Goal: Ask a question: Seek information or help from site administrators or community

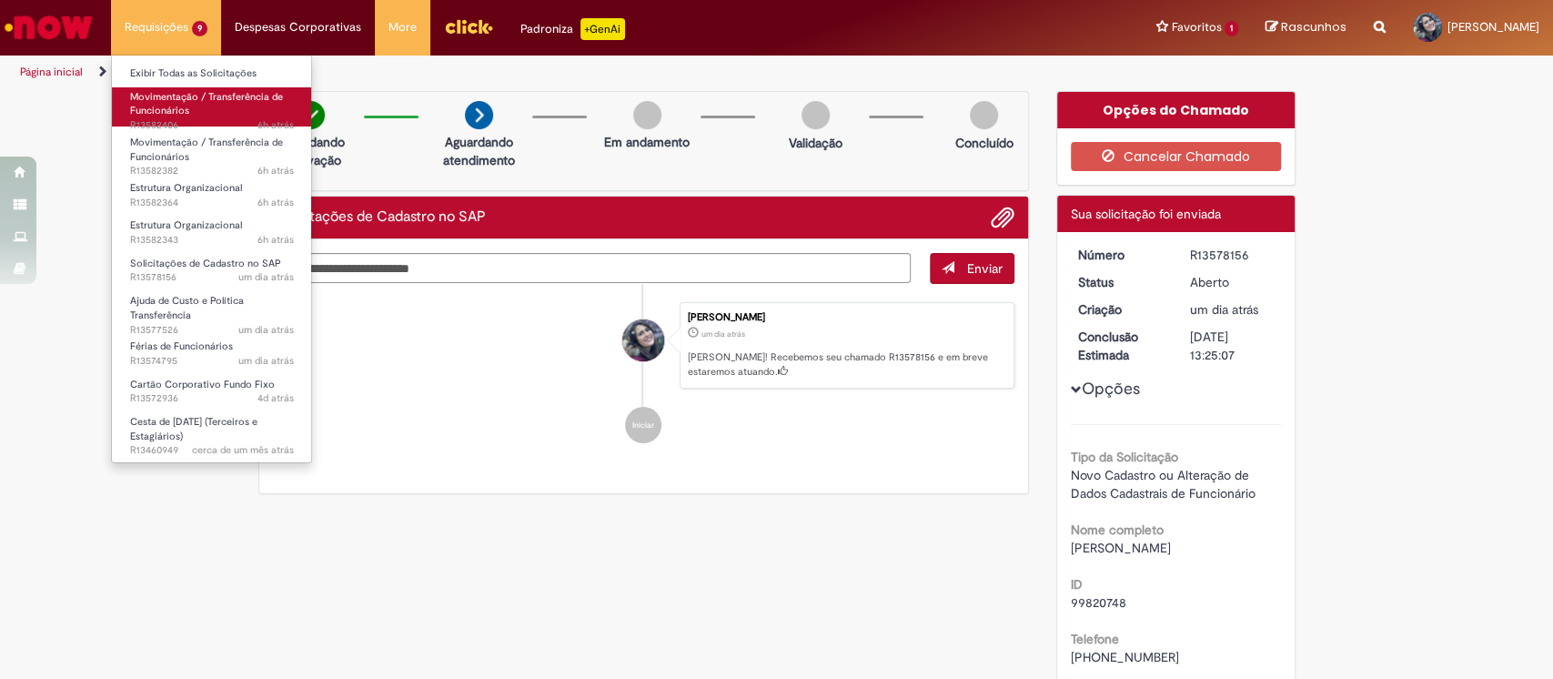
click at [234, 96] on span "Movimentação / Transferência de Funcionários" at bounding box center [206, 104] width 153 height 28
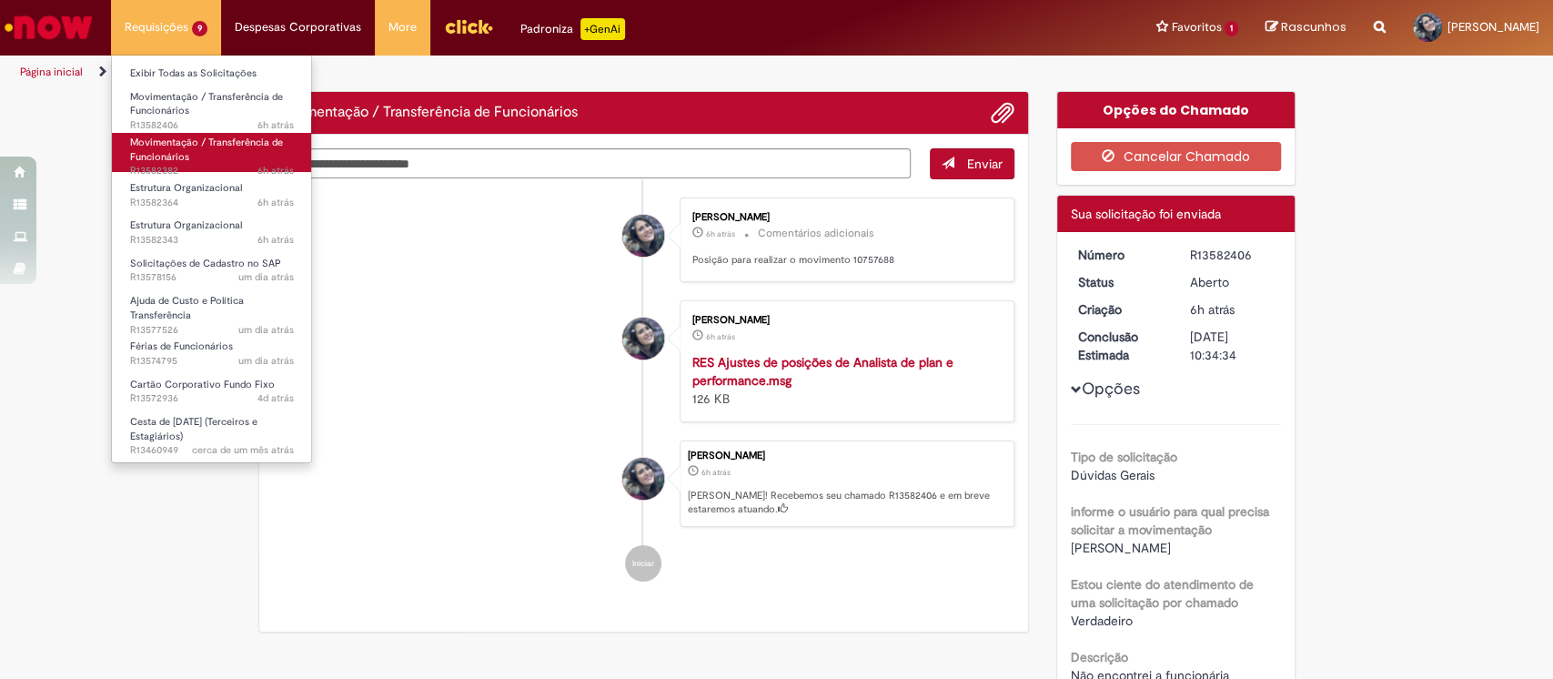
click at [228, 140] on span "Movimentação / Transferência de Funcionários" at bounding box center [206, 150] width 153 height 28
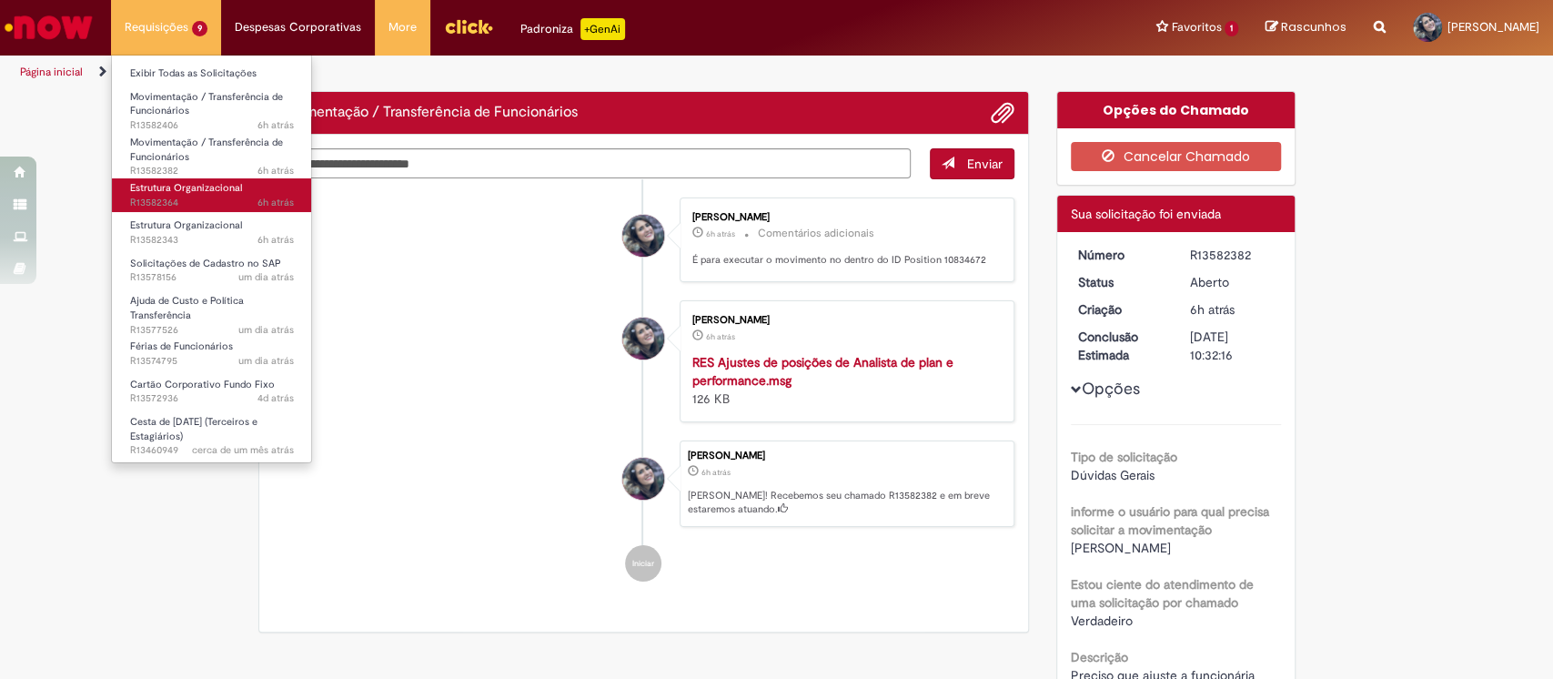
click at [217, 185] on span "Estrutura Organizacional" at bounding box center [186, 188] width 112 height 14
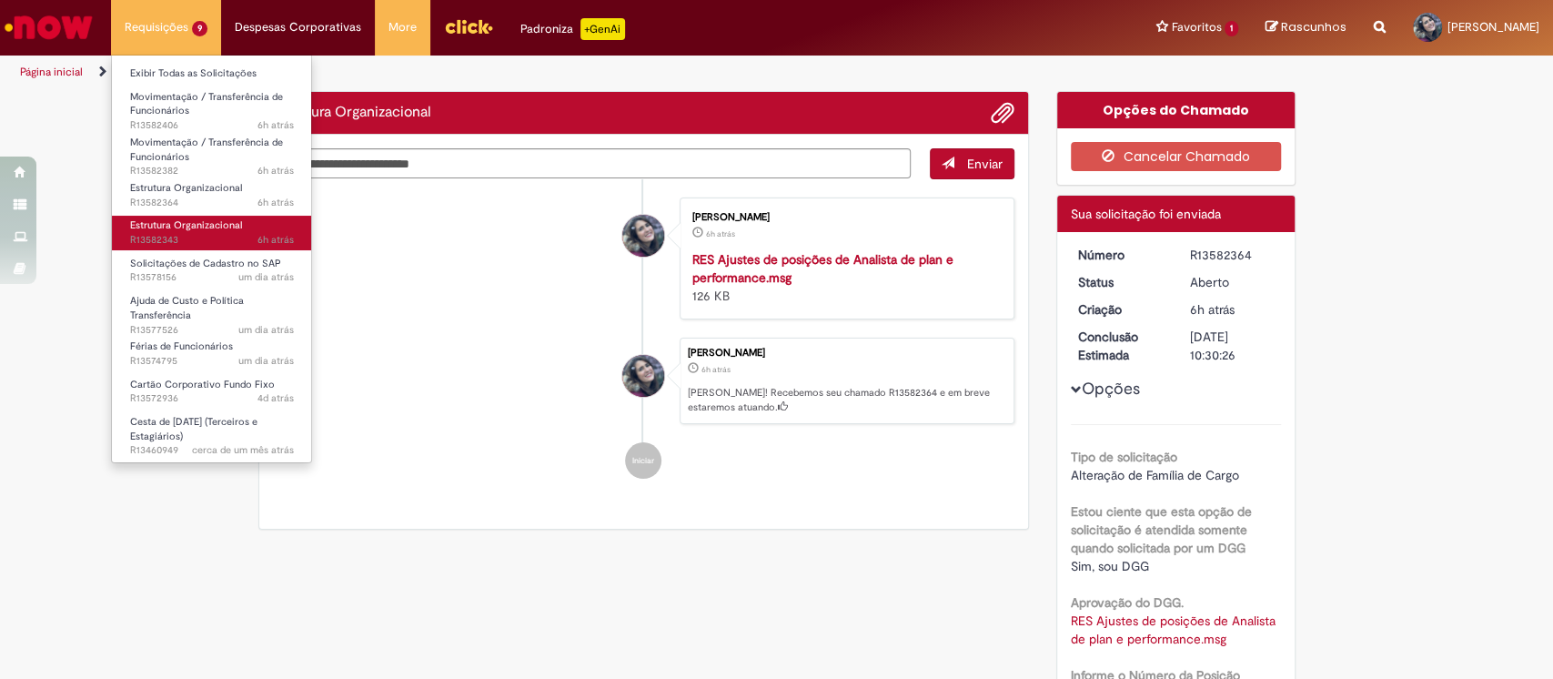
click at [221, 222] on span "Estrutura Organizacional" at bounding box center [186, 225] width 112 height 14
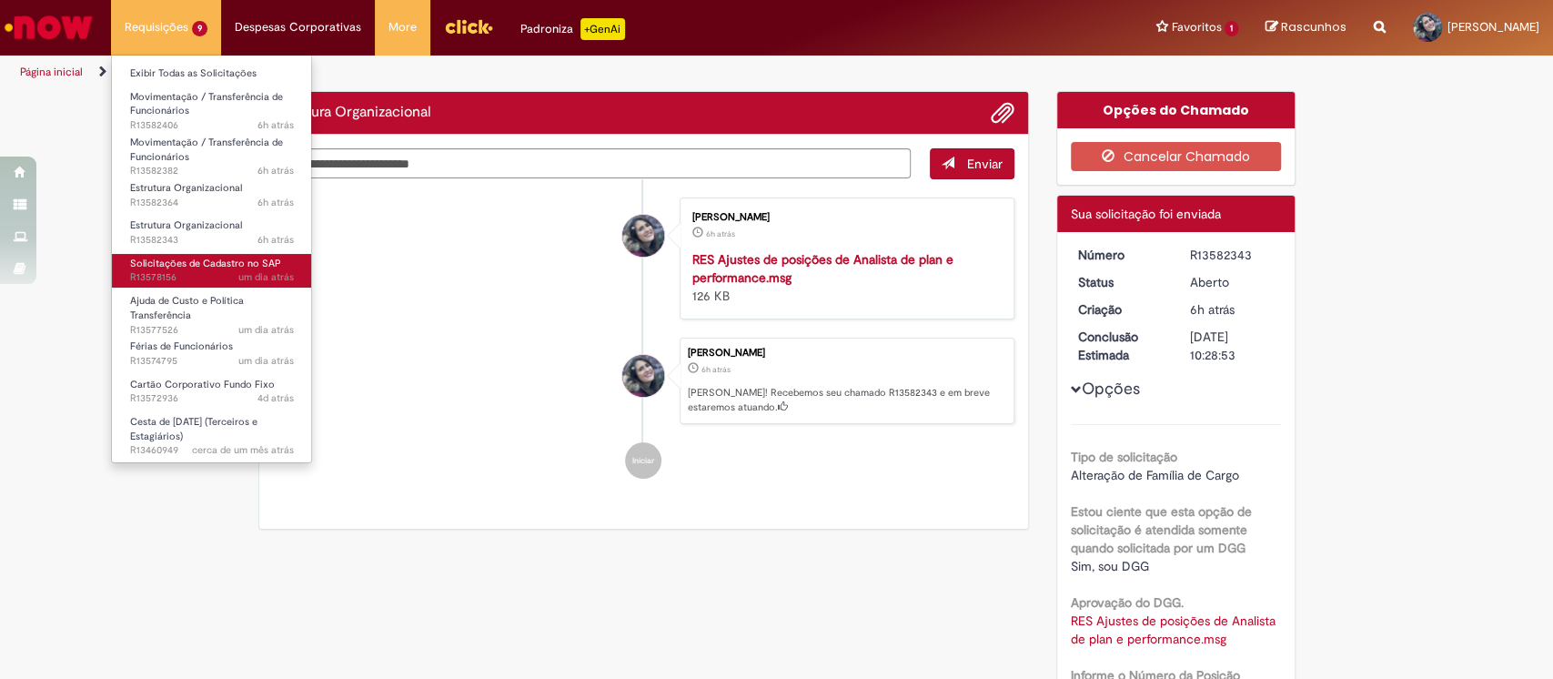
click at [220, 280] on span "um dia atrás um dia atrás R13578156" at bounding box center [212, 277] width 164 height 15
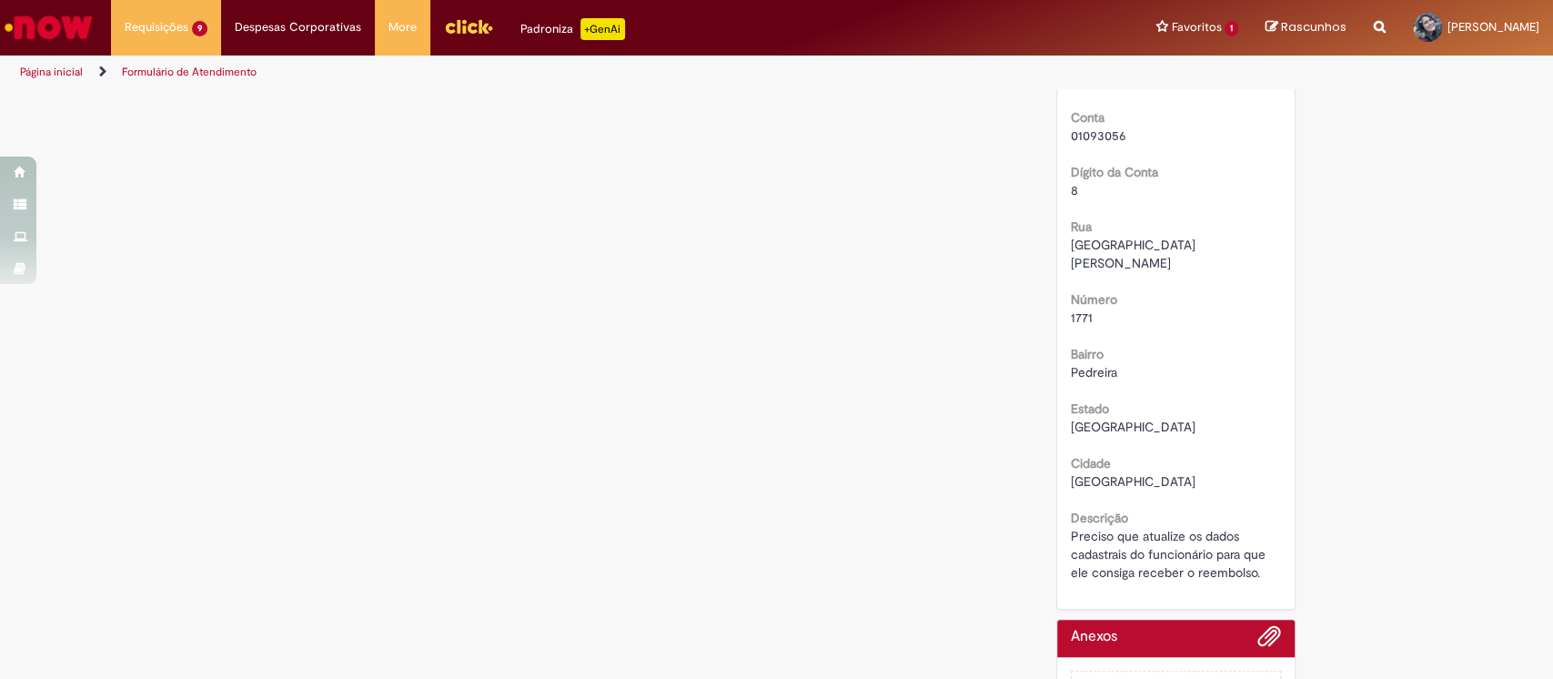
scroll to position [849, 0]
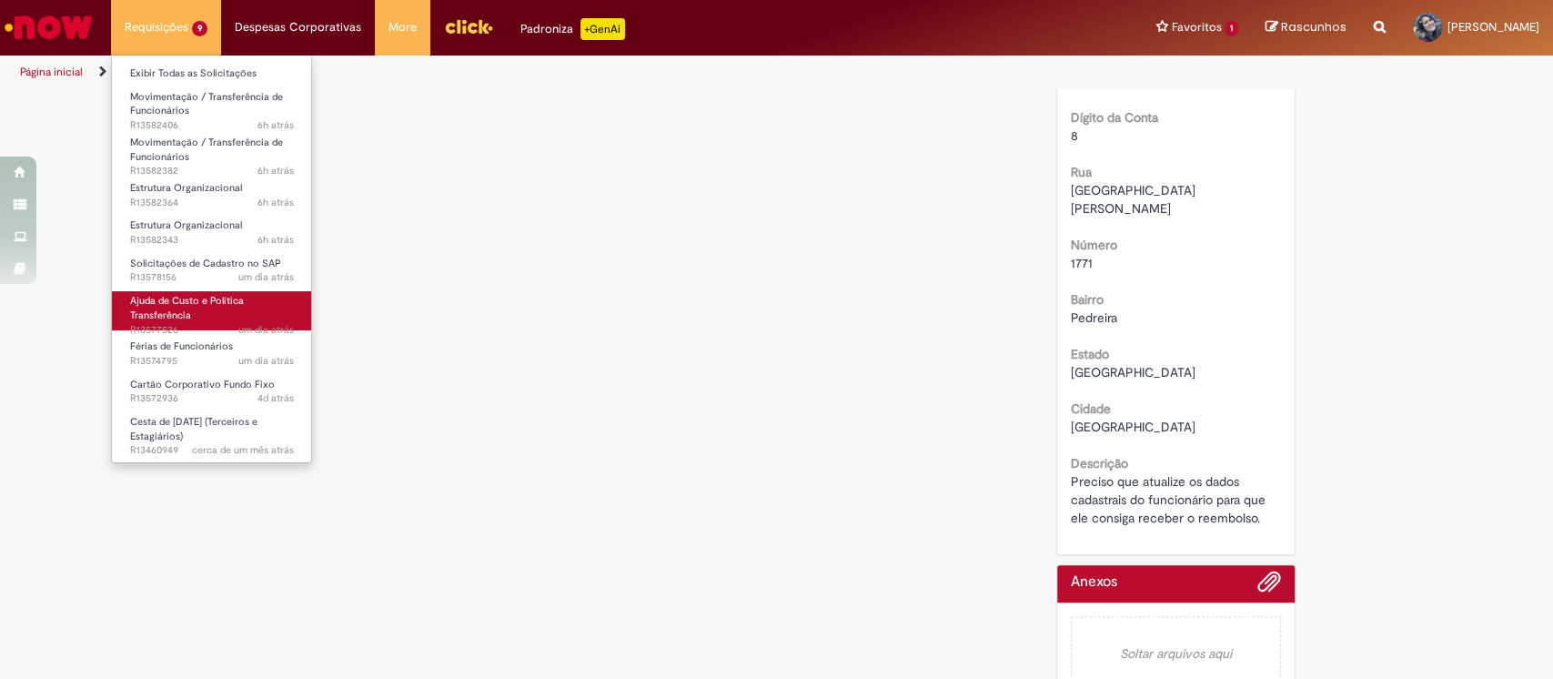
click at [207, 303] on span "Ajuda de Custo e Política Transferência" at bounding box center [187, 308] width 114 height 28
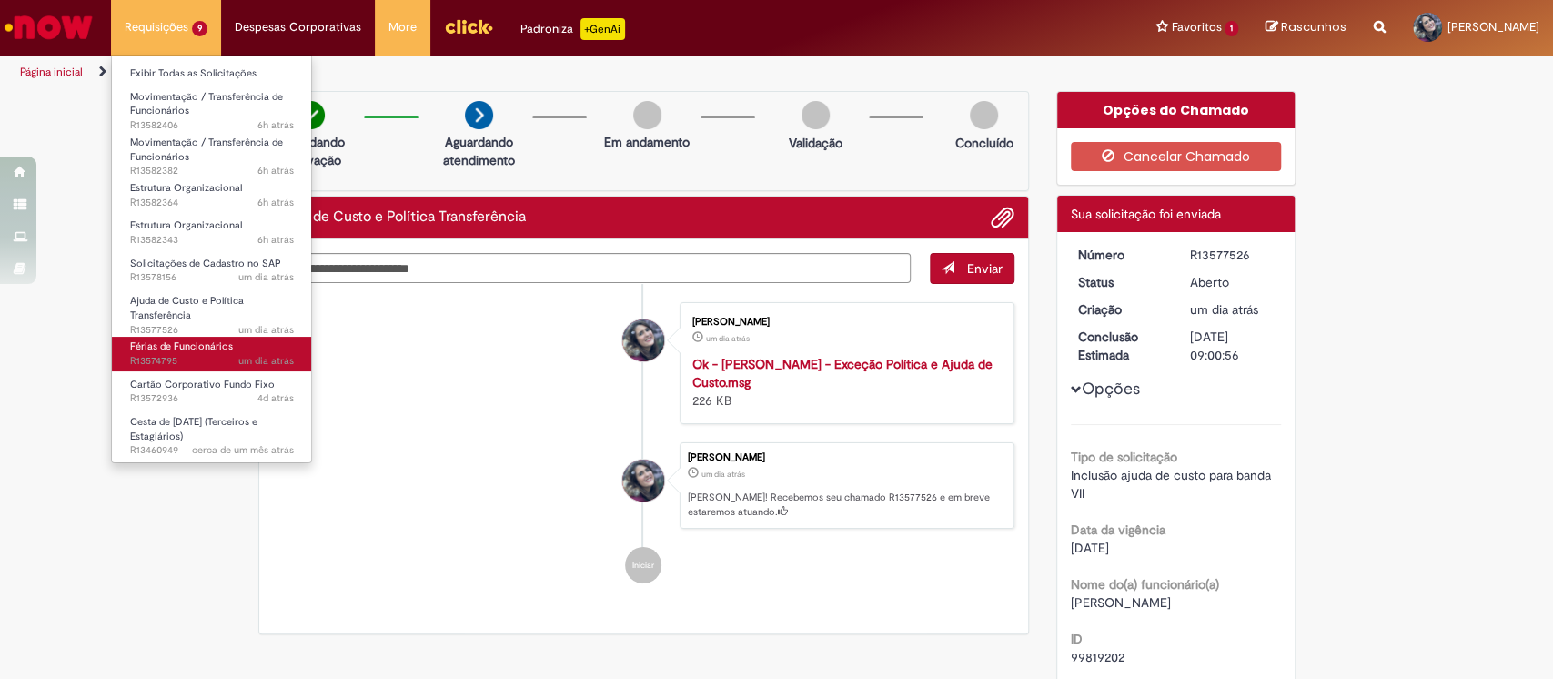
click at [217, 347] on span "Férias de Funcionários" at bounding box center [181, 346] width 103 height 14
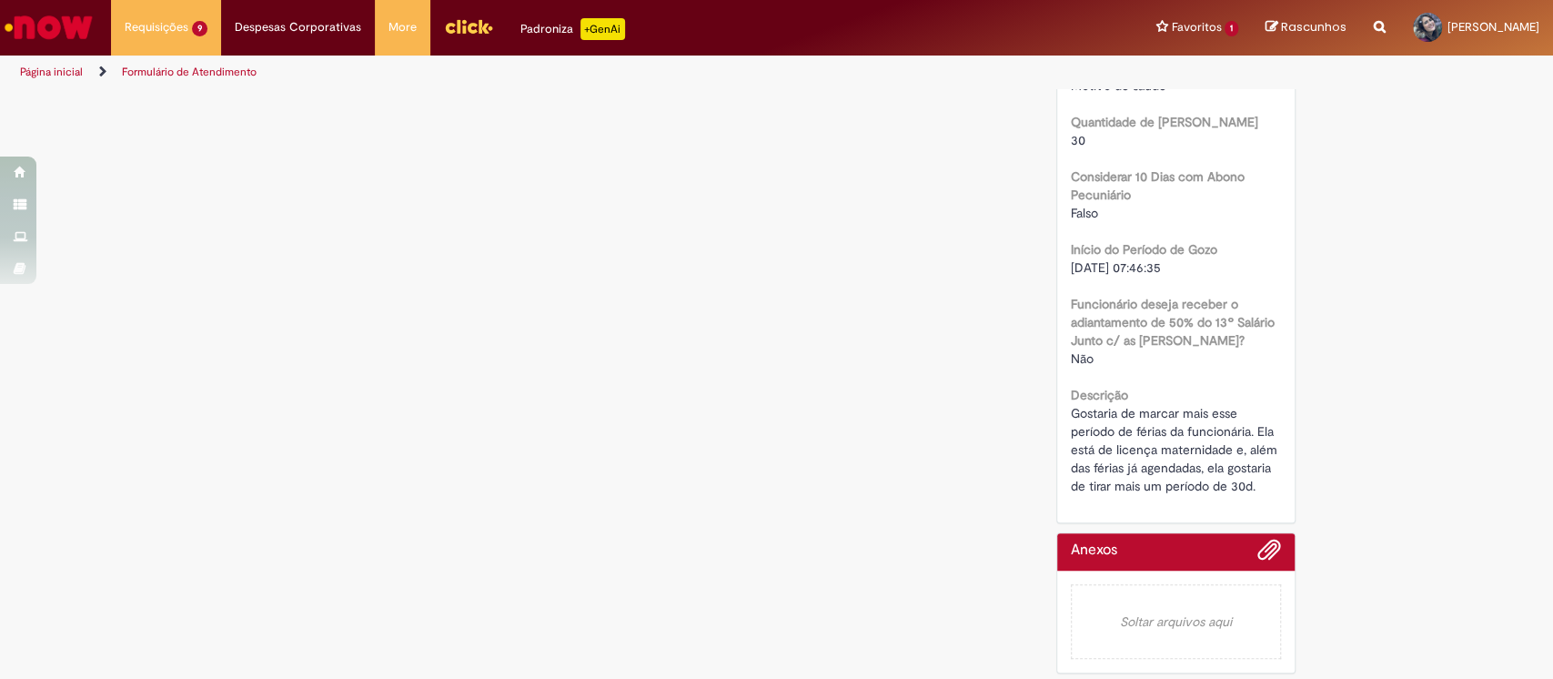
scroll to position [865, 0]
drag, startPoint x: 1082, startPoint y: 404, endPoint x: 1190, endPoint y: 405, distance: 108.3
click at [1190, 405] on span "Gostaria de marcar mais esse período de férias da funcionária. Ela está de lice…" at bounding box center [1176, 446] width 210 height 89
drag, startPoint x: 1193, startPoint y: 412, endPoint x: 1232, endPoint y: 412, distance: 39.1
click at [1232, 412] on span "Gostaria de marcar mais esse período de férias da funcionária. Ela está de lice…" at bounding box center [1176, 446] width 210 height 89
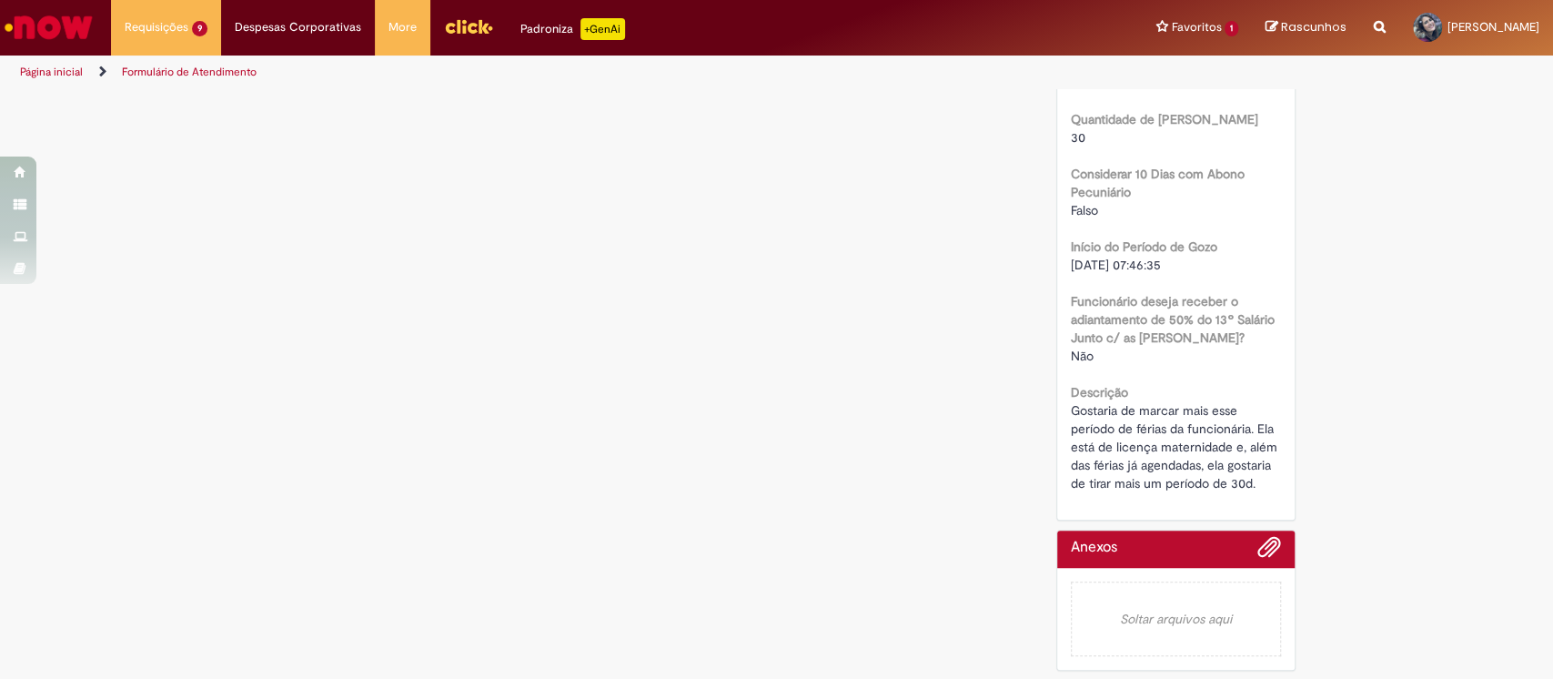
click at [1116, 435] on span "Gostaria de marcar mais esse período de férias da funcionária. Ela está de lice…" at bounding box center [1176, 446] width 210 height 89
drag, startPoint x: 1203, startPoint y: 429, endPoint x: 1292, endPoint y: 431, distance: 89.2
drag, startPoint x: 1118, startPoint y: 450, endPoint x: 1207, endPoint y: 455, distance: 88.4
click at [1207, 455] on span "Gostaria de marcar mais esse período de férias da funcionária. Ela está de lice…" at bounding box center [1176, 446] width 210 height 89
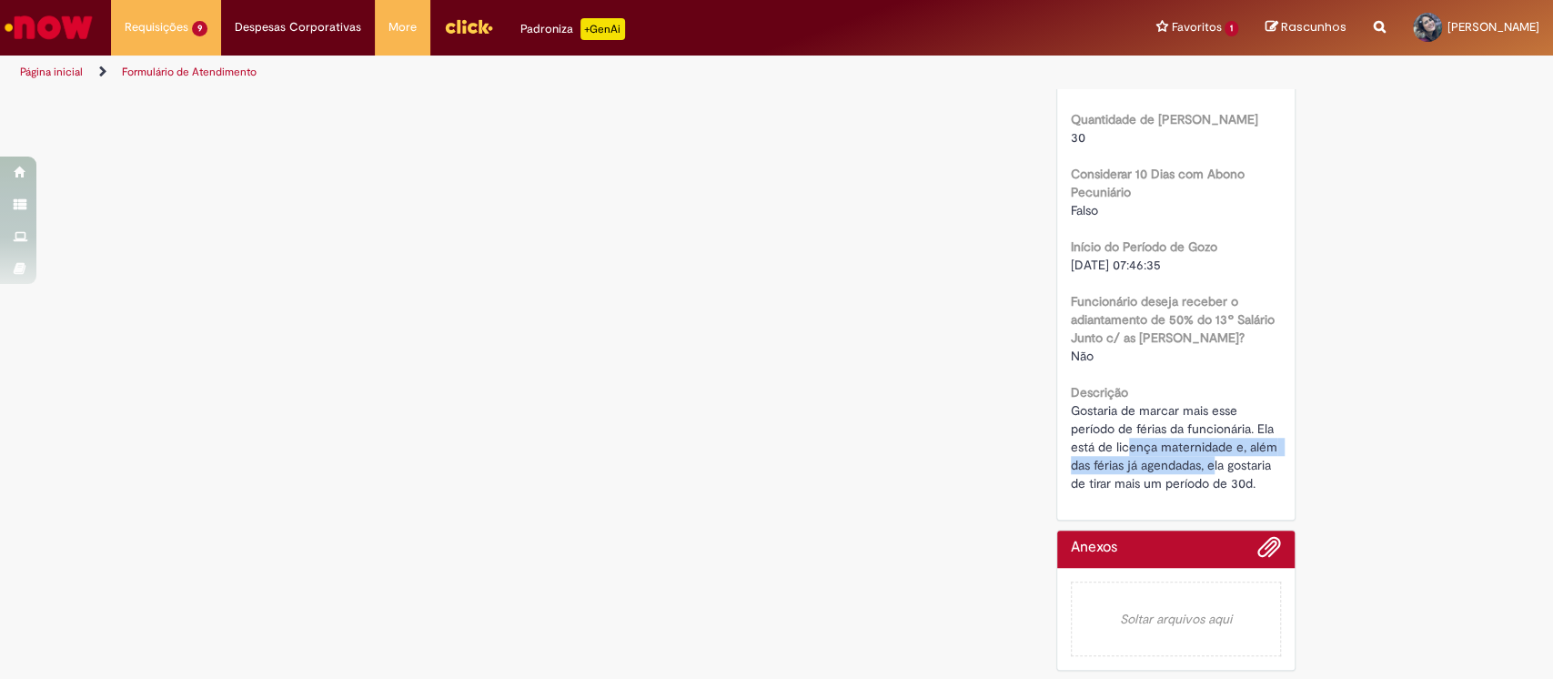
click at [1203, 472] on div "Gostaria de marcar mais esse período de férias da funcionária. Ela está de lice…" at bounding box center [1176, 446] width 210 height 91
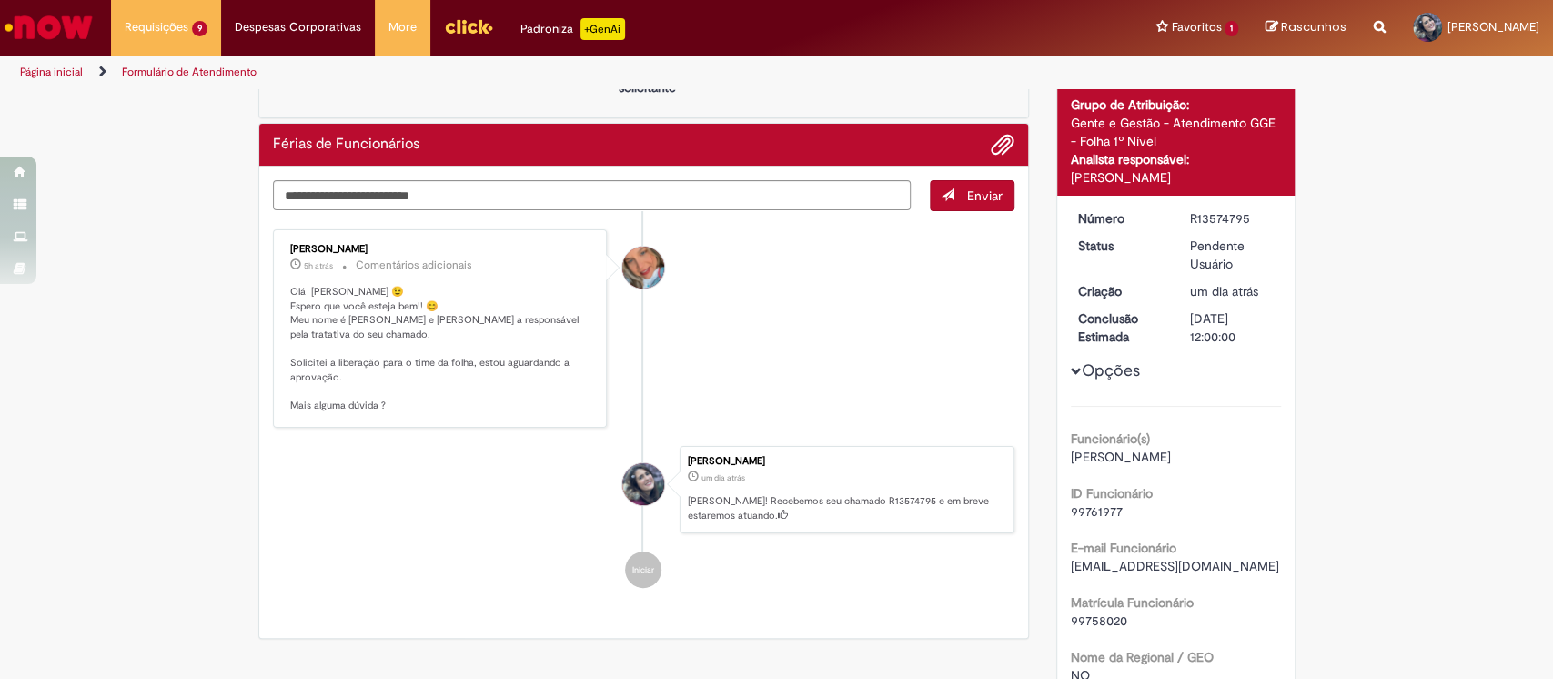
scroll to position [0, 0]
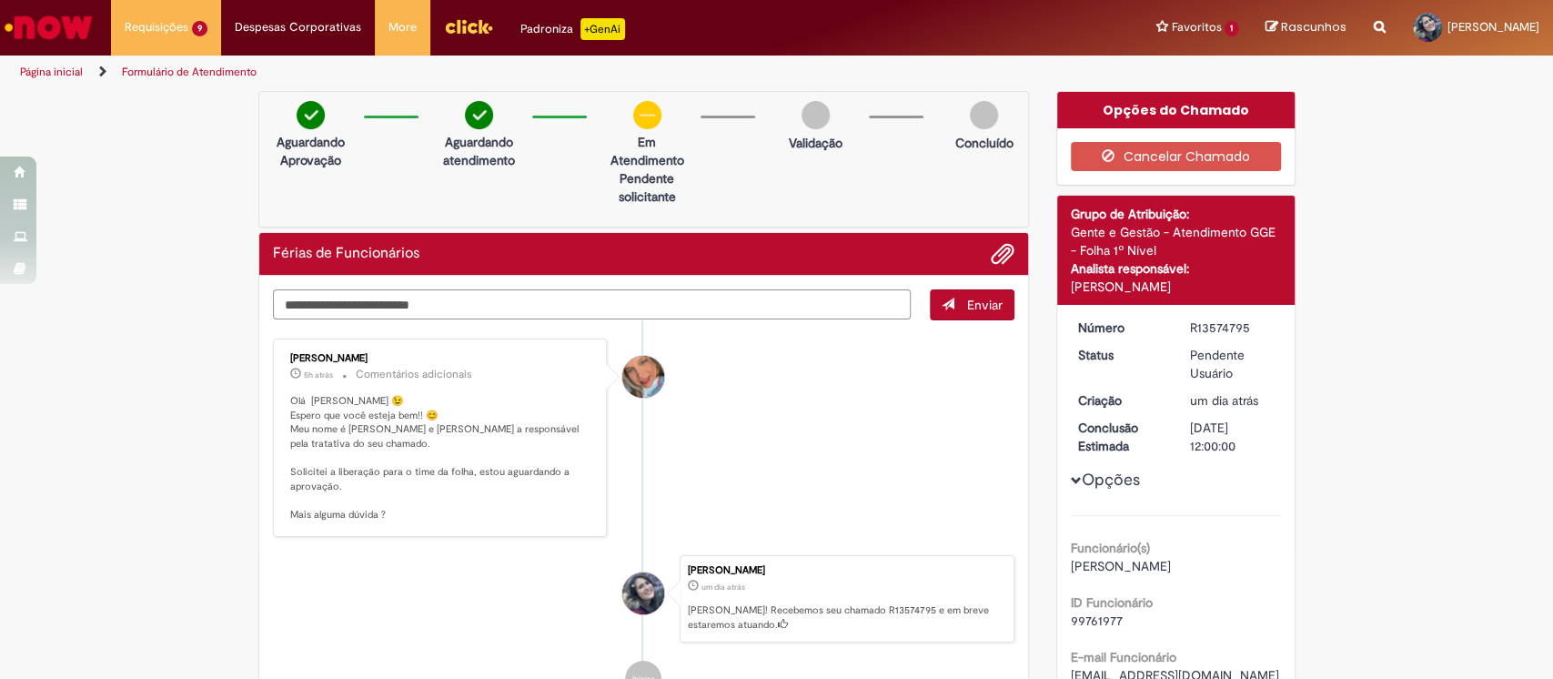
click at [329, 295] on textarea "Digite sua mensagem aqui..." at bounding box center [592, 304] width 639 height 31
type textarea "**********"
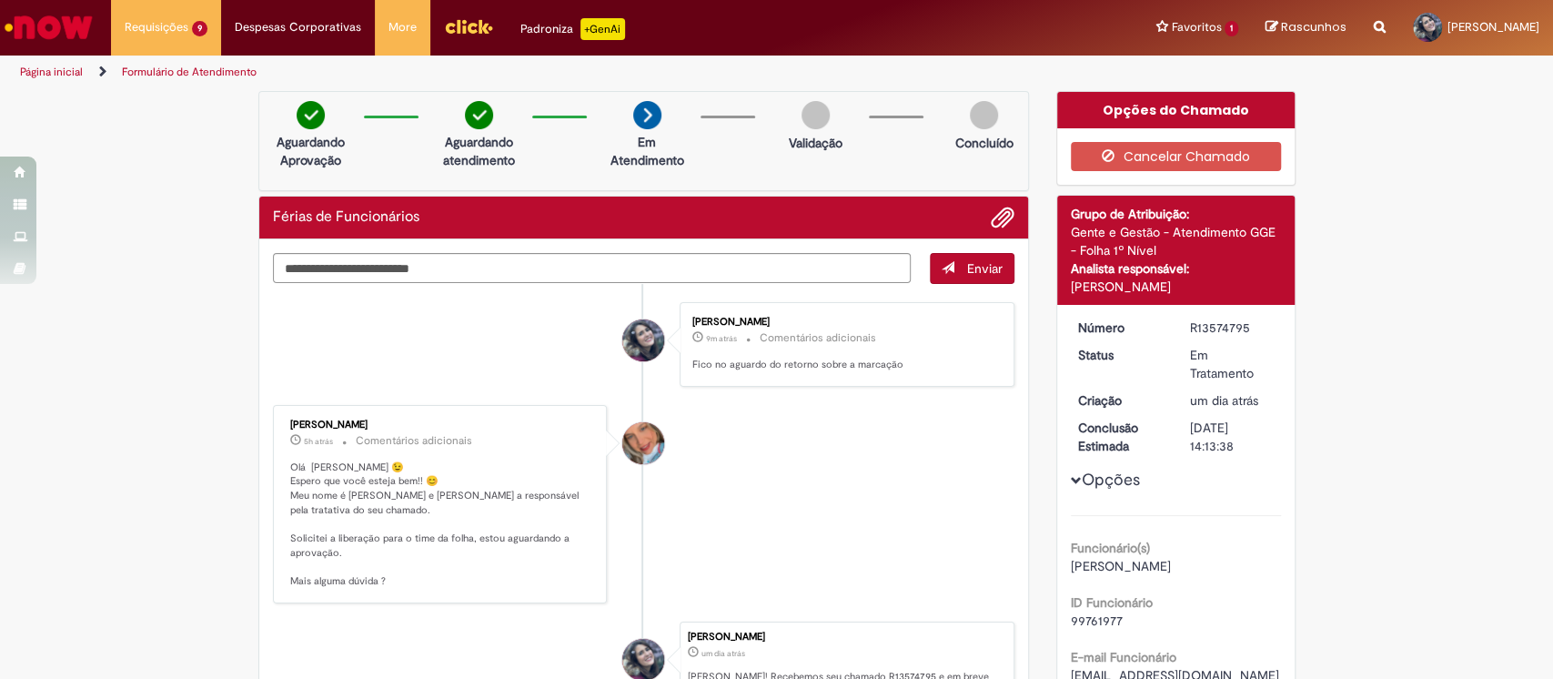
click at [93, 25] on img "Ir para a Homepage" at bounding box center [49, 27] width 94 height 36
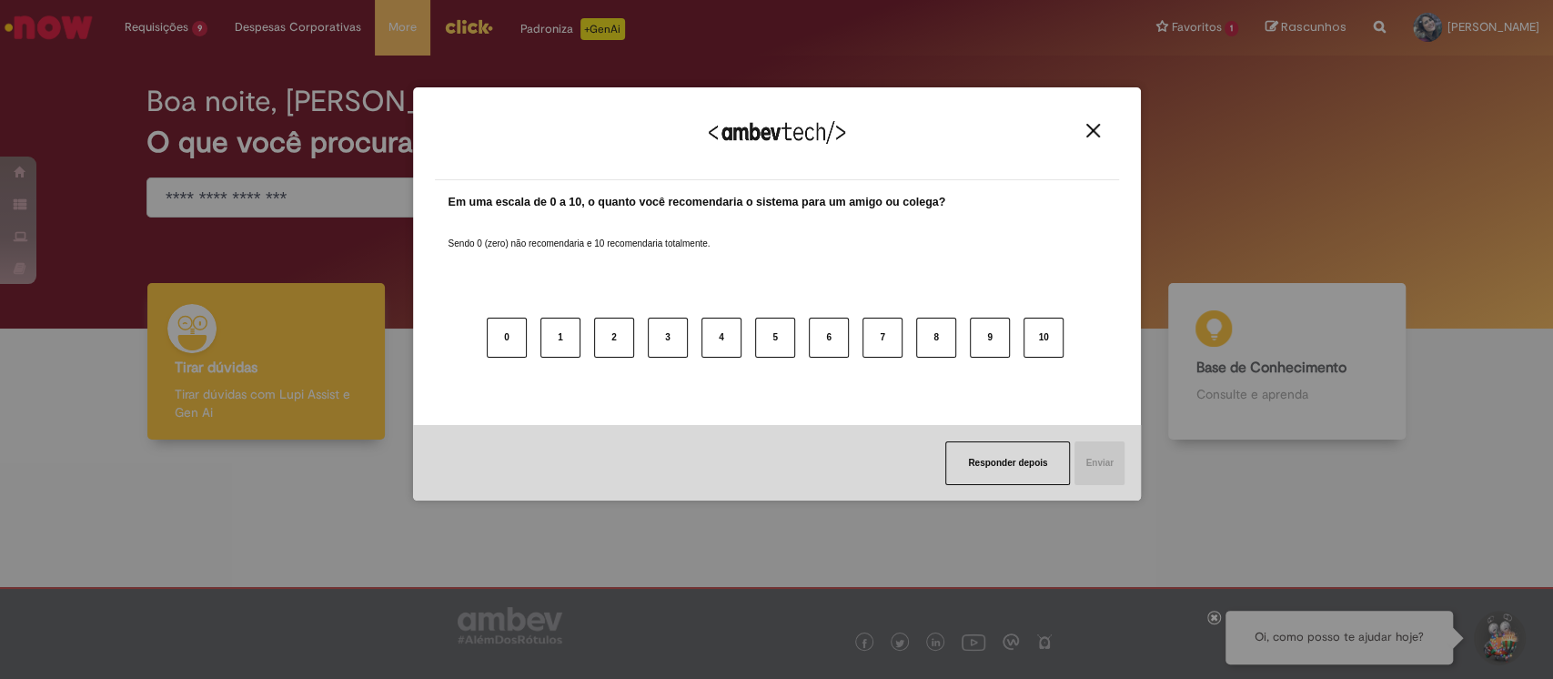
click at [1099, 124] on img "Close" at bounding box center [1093, 131] width 14 height 14
